Goal: Navigation & Orientation: Go to known website

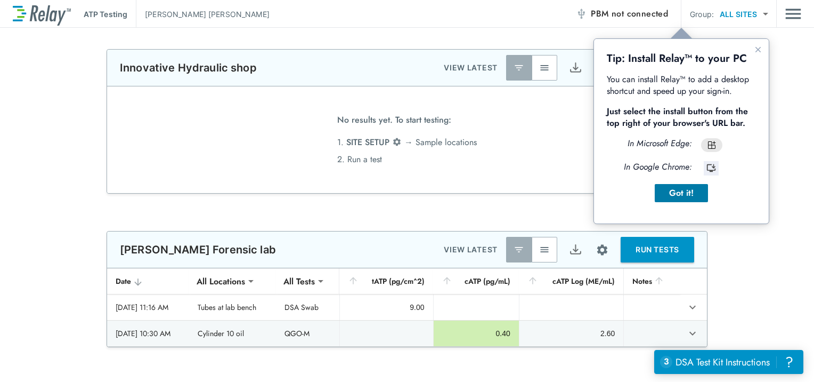
click at [670, 190] on div "Got it!" at bounding box center [681, 193] width 36 height 13
